Goal: Task Accomplishment & Management: Manage account settings

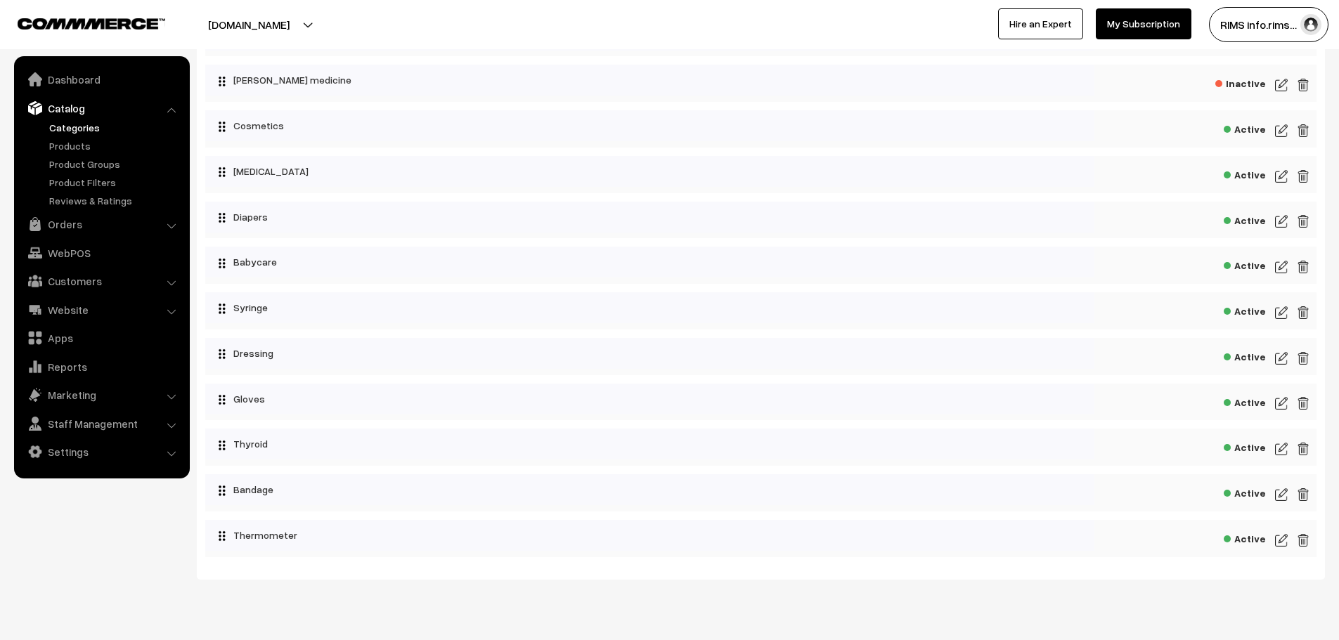
scroll to position [610, 0]
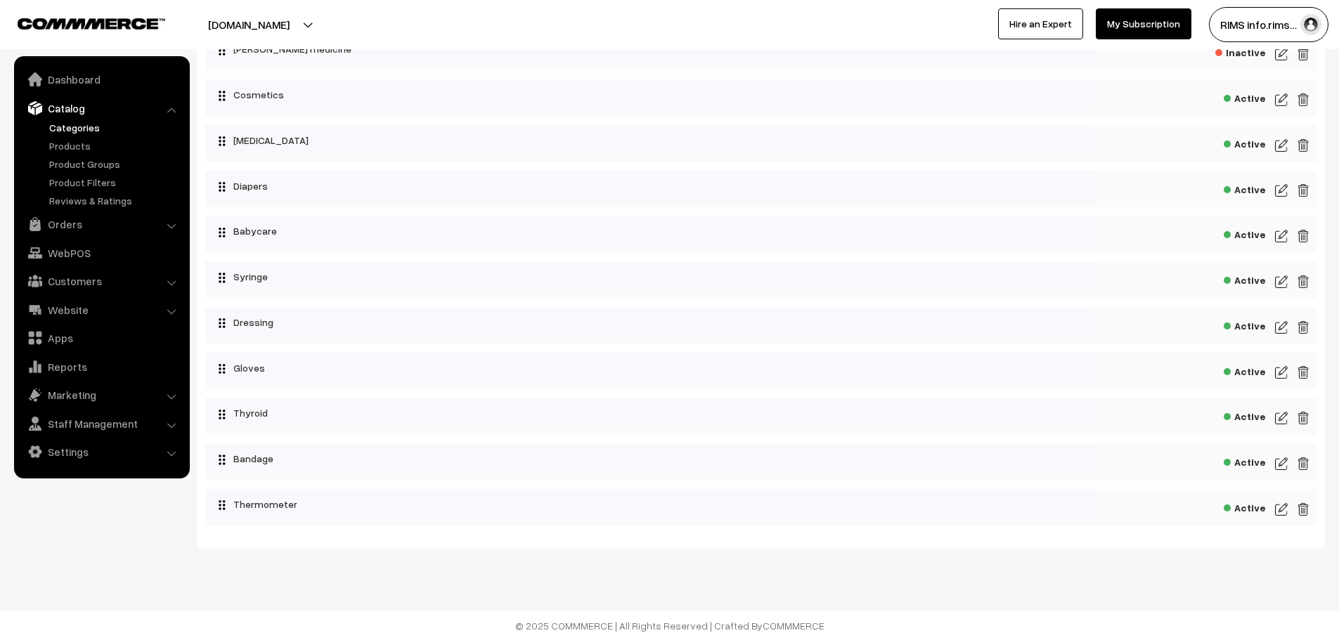
click at [1280, 469] on img at bounding box center [1281, 464] width 13 height 17
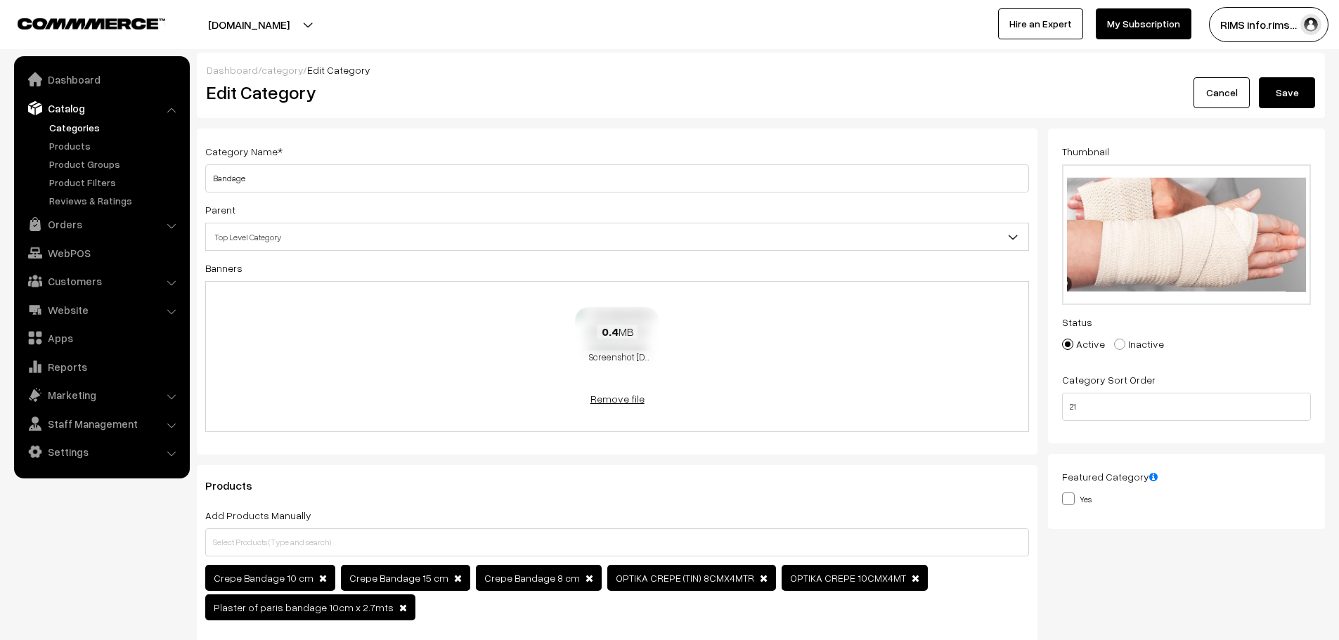
click at [614, 401] on link "Remove file" at bounding box center [617, 399] width 84 height 15
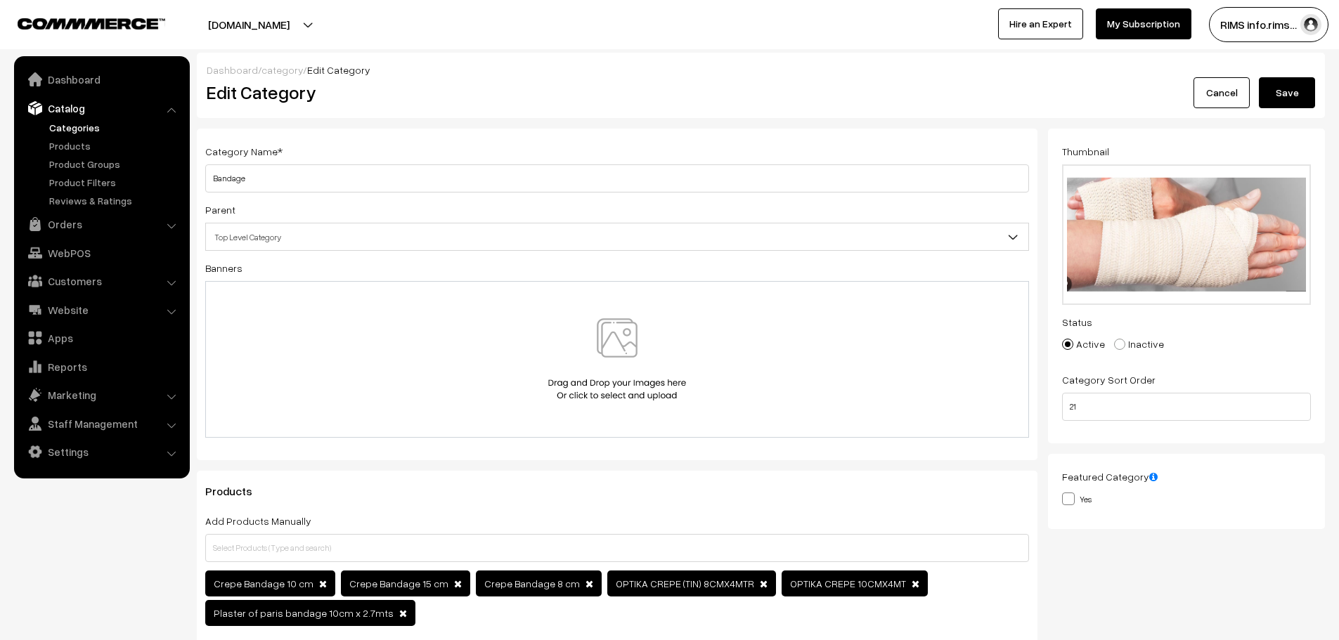
click at [1292, 94] on button "Save" at bounding box center [1287, 92] width 56 height 31
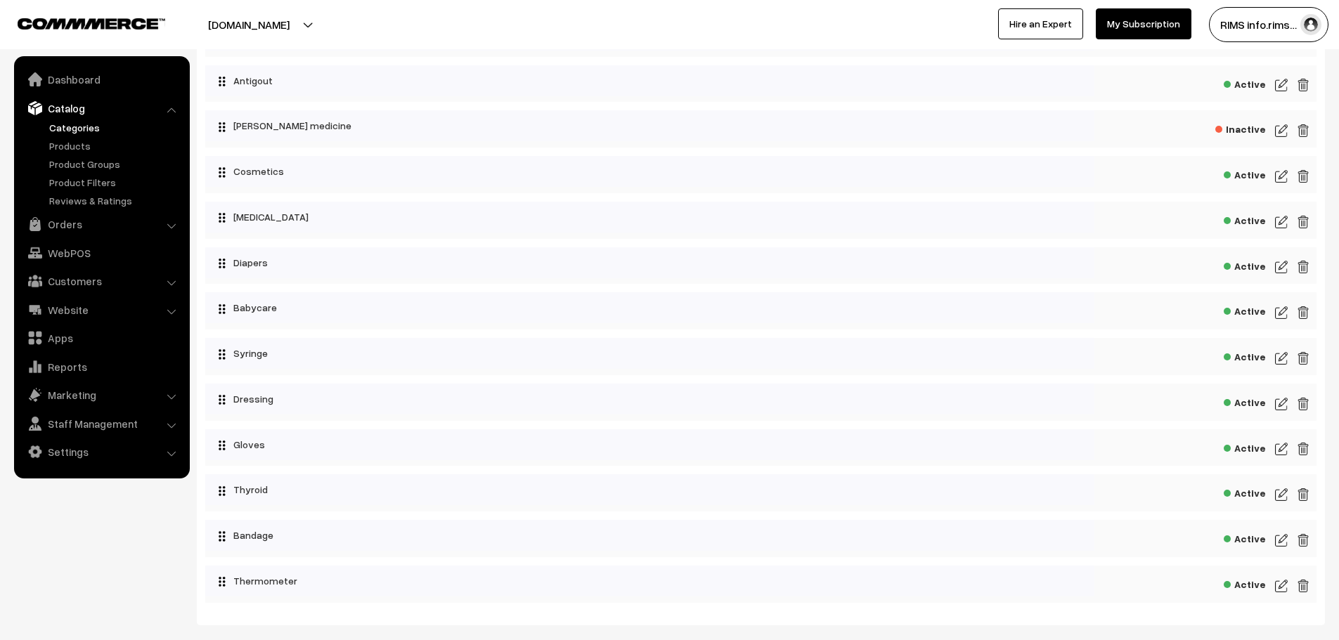
scroll to position [610, 0]
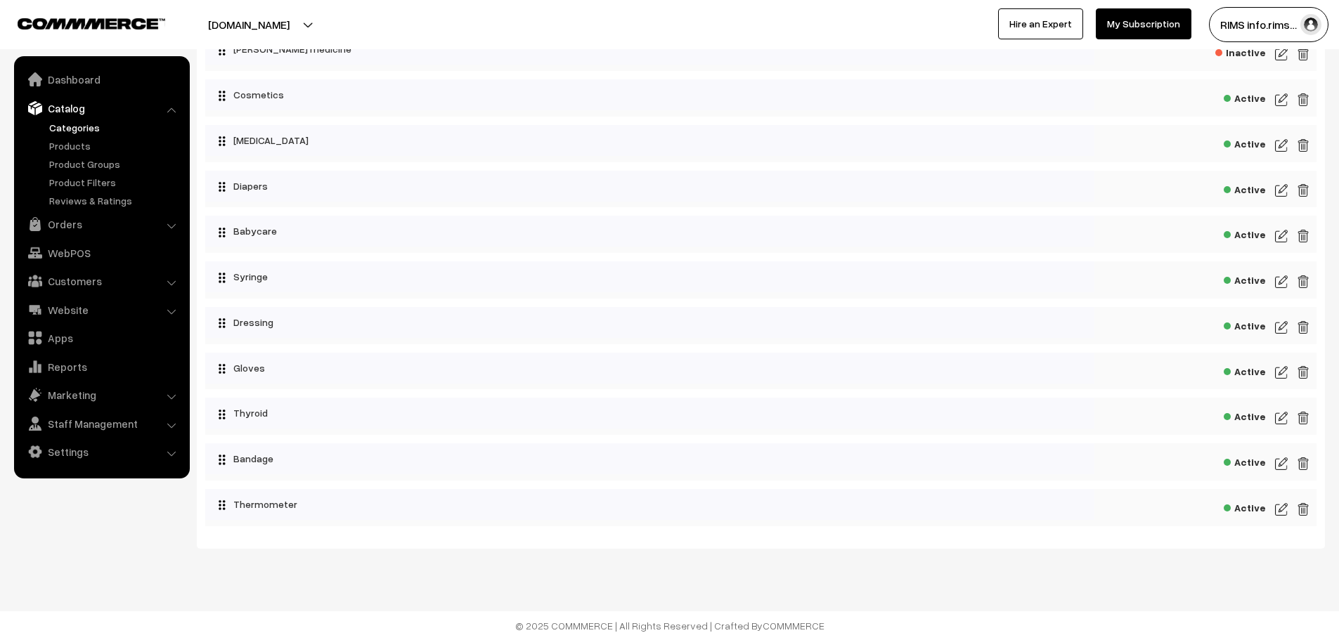
click at [1282, 464] on img at bounding box center [1281, 464] width 13 height 17
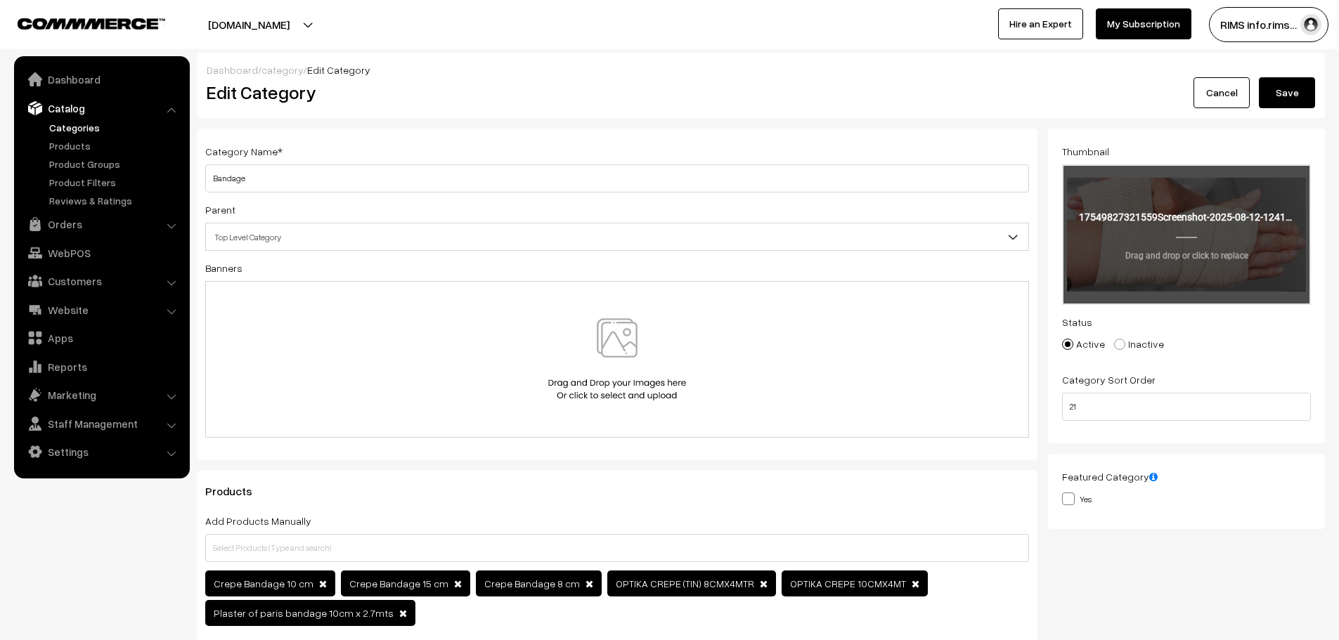
click at [1187, 264] on input "file" at bounding box center [1187, 235] width 246 height 138
type input "C:\fakepath\20250826_1516_Man with Wrist Bandage_simple_compose_01k3jw9qcaebmsc…"
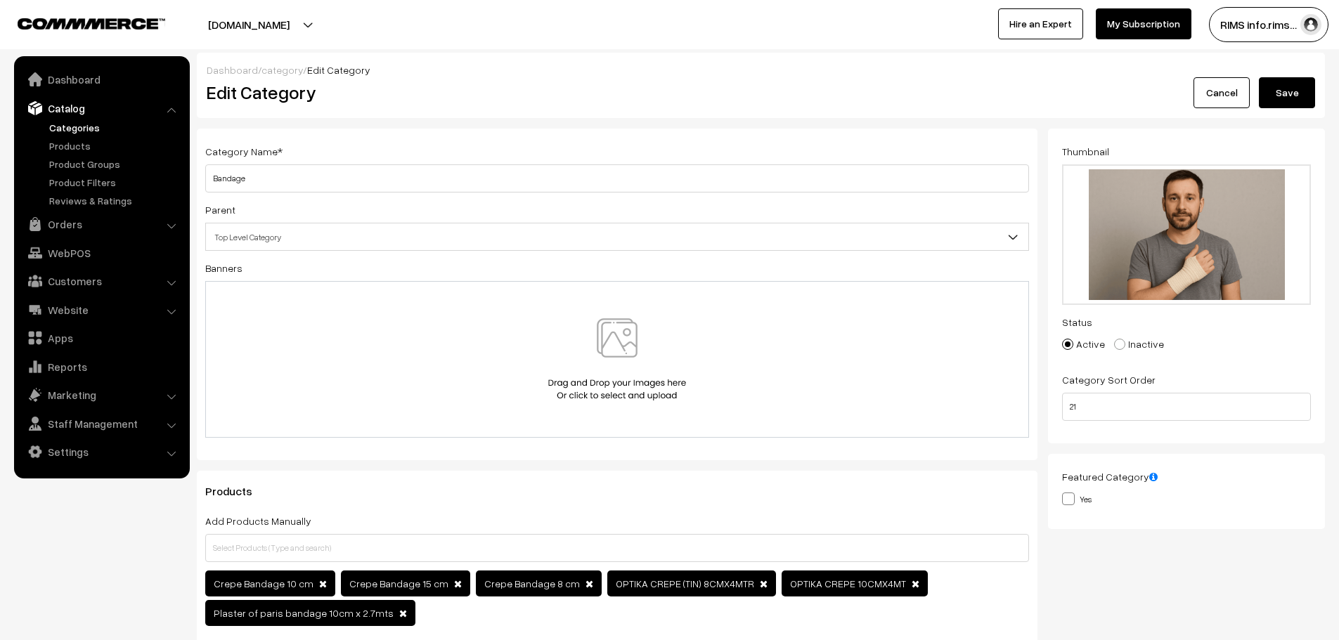
click at [1296, 91] on button "Save" at bounding box center [1287, 92] width 56 height 31
